Goal: Register for event/course

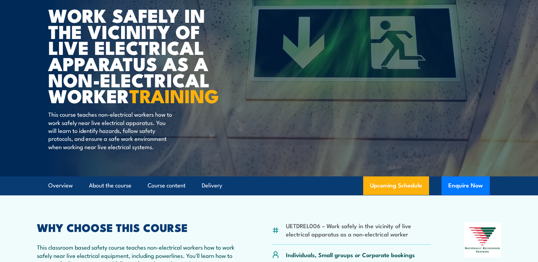
click at [217, 125] on article "COURSES > Electricity Supply Industry (ESI) Training Work safely in the vicinit…" at bounding box center [268, 53] width 441 height 245
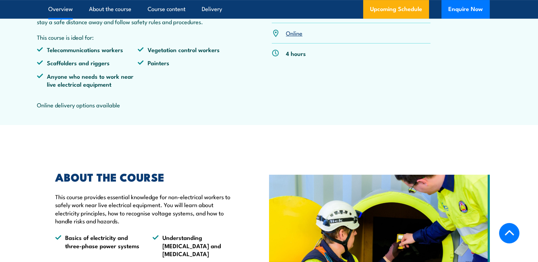
click at [227, 125] on article "UETDREL006 – Work safely in the vicinity of live electrical apparatus as a non-…" at bounding box center [269, 38] width 482 height 171
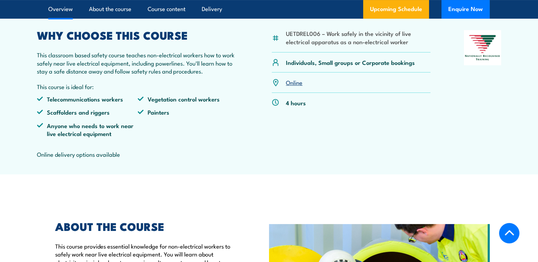
scroll to position [207, 0]
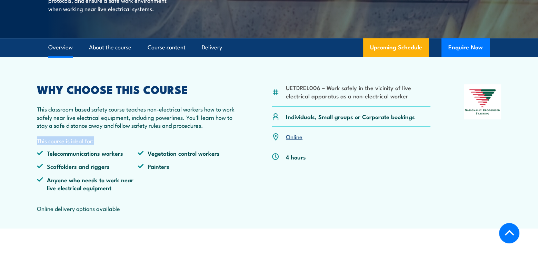
click at [234, 149] on div "WHY CHOOSE THIS COURSE This classroom based safety course teaches non-electrica…" at bounding box center [137, 152] width 201 height 136
click at [213, 144] on p "This course is ideal for:" at bounding box center [137, 140] width 201 height 8
click at [214, 144] on p "This course is ideal for:" at bounding box center [137, 140] width 201 height 8
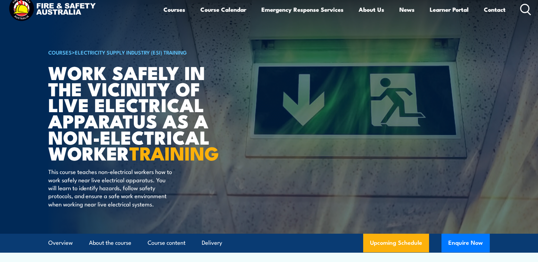
scroll to position [0, 0]
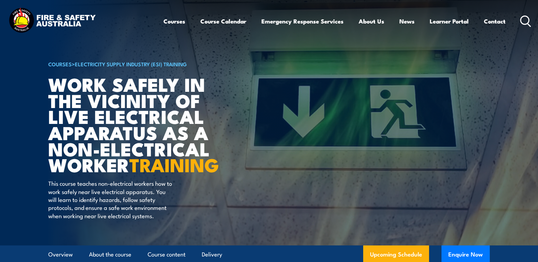
click at [117, 98] on h1 "Work safely in the vicinity of live electrical apparatus as a non-electrical wo…" at bounding box center [133, 124] width 170 height 96
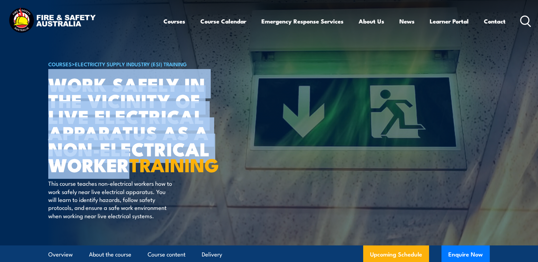
drag, startPoint x: 49, startPoint y: 82, endPoint x: 130, endPoint y: 165, distance: 116.7
click at [130, 165] on h1 "Work safely in the vicinity of live electrical apparatus as a non-electrical wo…" at bounding box center [133, 124] width 170 height 96
copy h1 "Work safely in the vicinity of live electrical apparatus as a non-electrical wo…"
click at [210, 130] on h1 "Work safely in the vicinity of live electrical apparatus as a non-electrical wo…" at bounding box center [133, 124] width 170 height 96
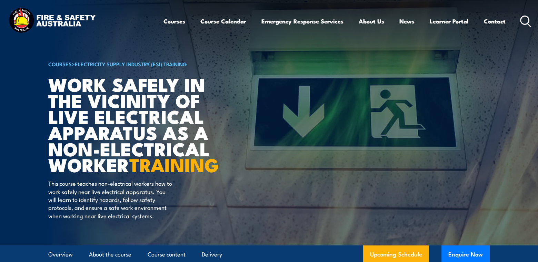
click at [163, 159] on h1 "Work safely in the vicinity of live electrical apparatus as a non-electrical wo…" at bounding box center [133, 124] width 170 height 96
click at [163, 151] on h1 "Work safely in the vicinity of live electrical apparatus as a non-electrical wo…" at bounding box center [133, 124] width 170 height 96
